Goal: Task Accomplishment & Management: Manage account settings

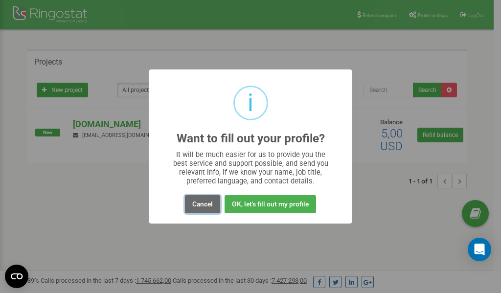
click at [201, 205] on button "Cancel" at bounding box center [202, 204] width 35 height 18
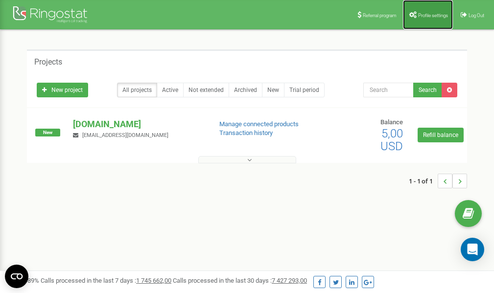
click at [431, 16] on span "Profile settings" at bounding box center [433, 15] width 30 height 5
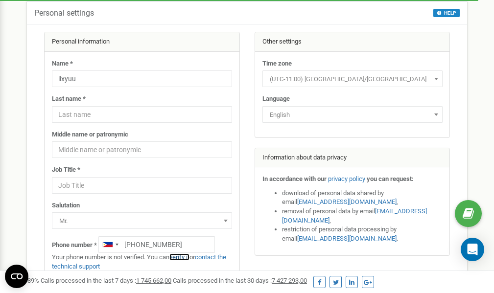
click at [186, 258] on link "verify it" at bounding box center [179, 257] width 20 height 7
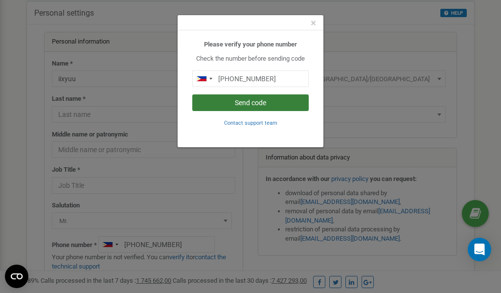
click at [259, 104] on button "Send code" at bounding box center [250, 103] width 117 height 17
